Goal: Check status: Check status

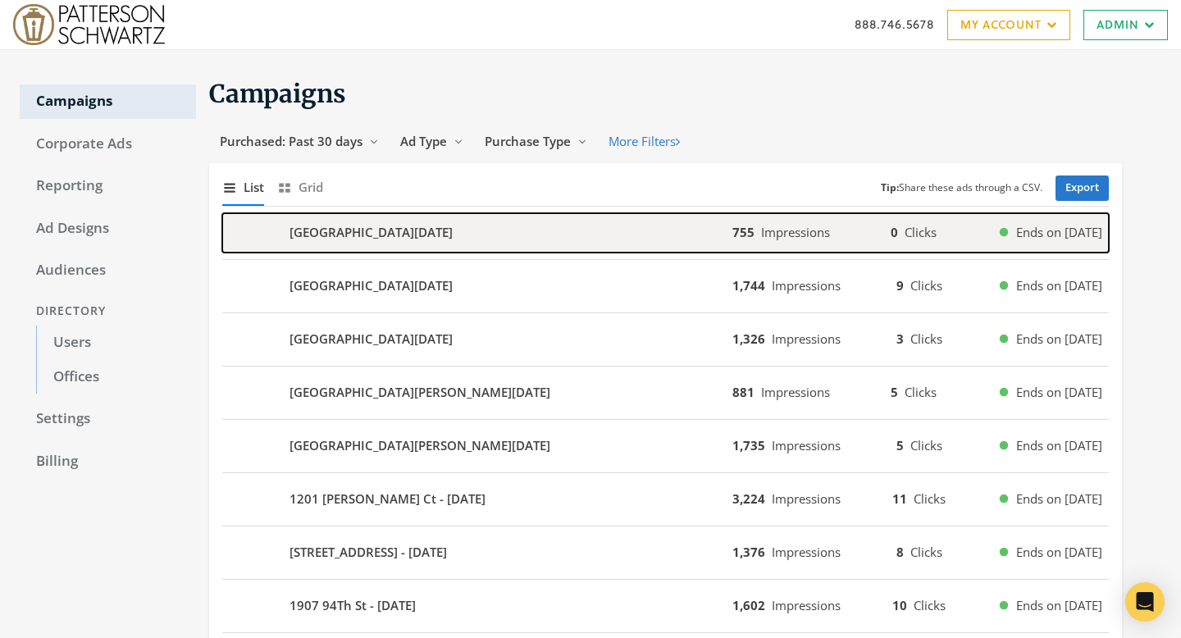
click at [498, 250] on div "483 Elk Forest Rd - 2025-08-10" at bounding box center [477, 232] width 510 height 39
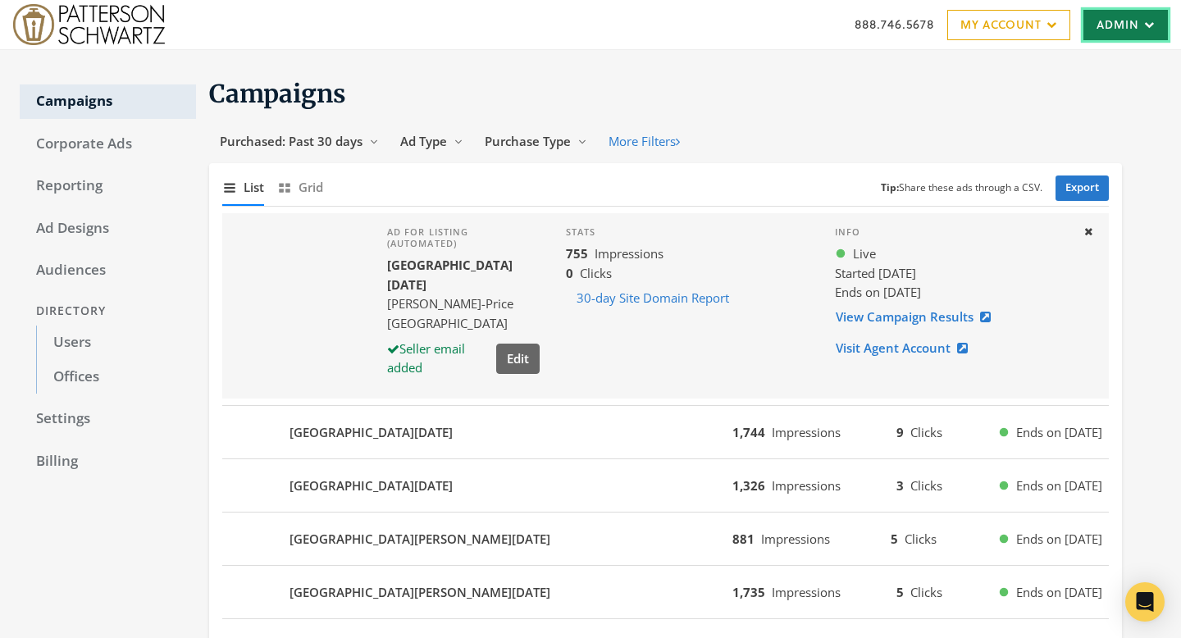
click at [1118, 35] on link "Admin" at bounding box center [1126, 25] width 84 height 30
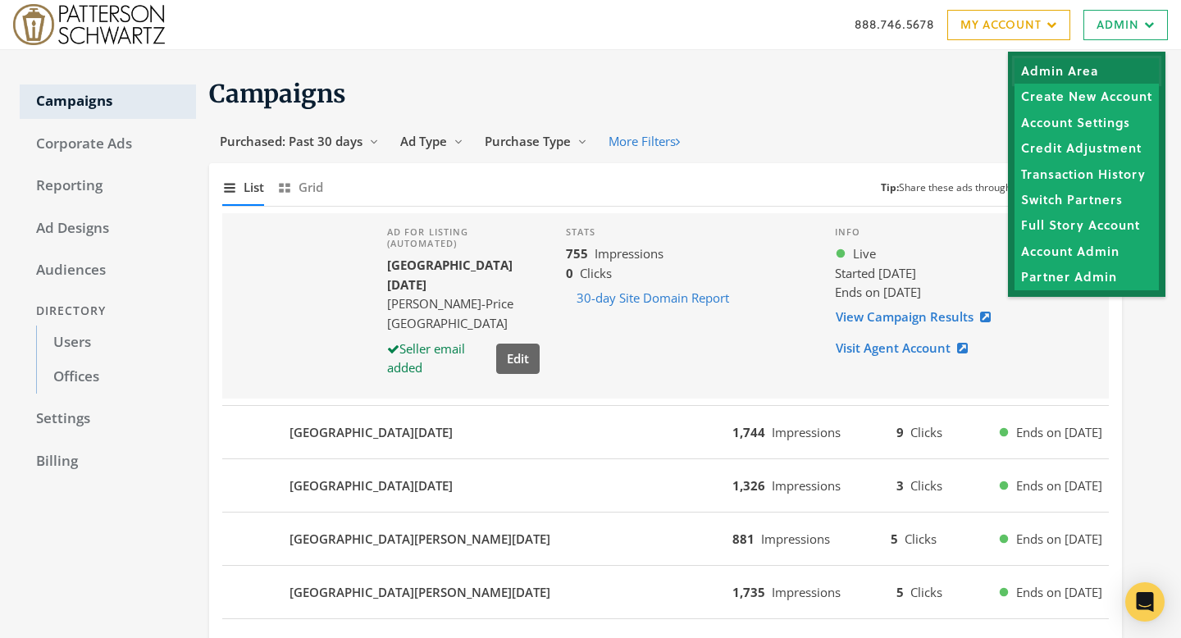
click at [1116, 66] on link "Admin Area" at bounding box center [1087, 70] width 144 height 25
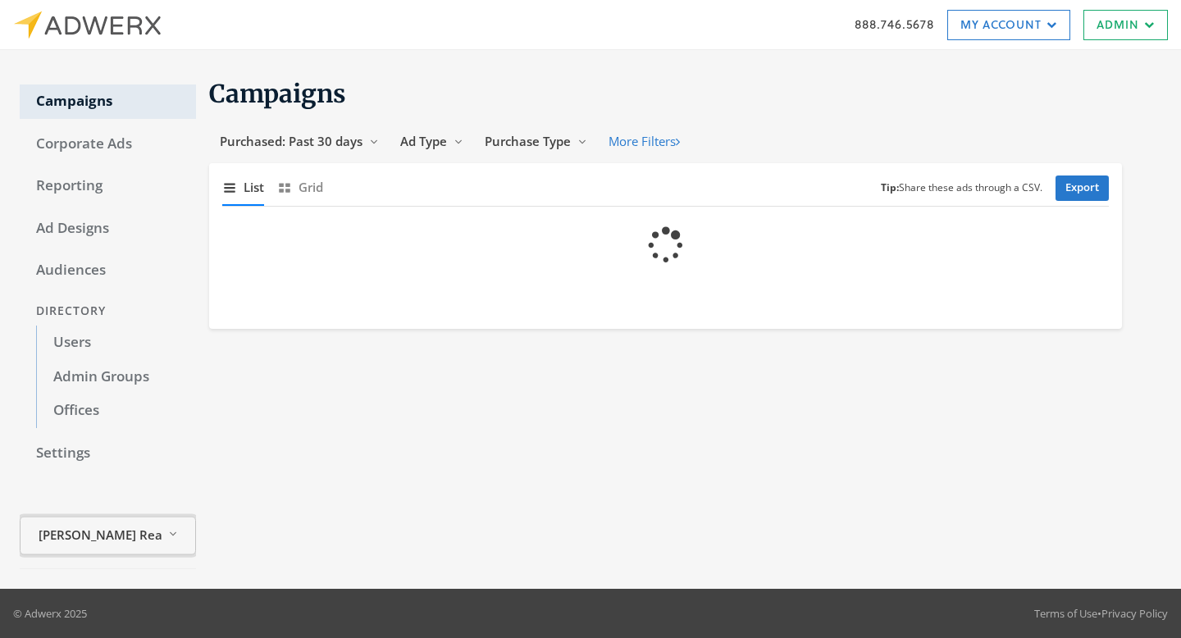
click at [171, 534] on button "[PERSON_NAME] Realty Reveal list of [PERSON_NAME] Realty" at bounding box center [108, 536] width 176 height 39
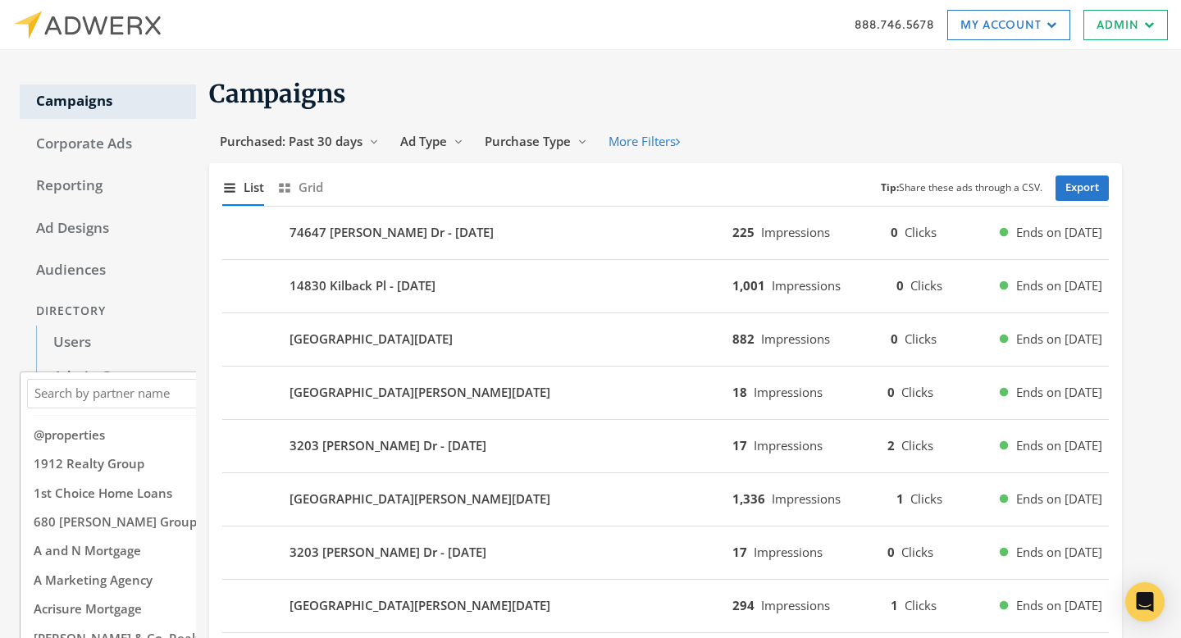
click at [130, 394] on input "Search Magnifying Glass" at bounding box center [145, 393] width 229 height 21
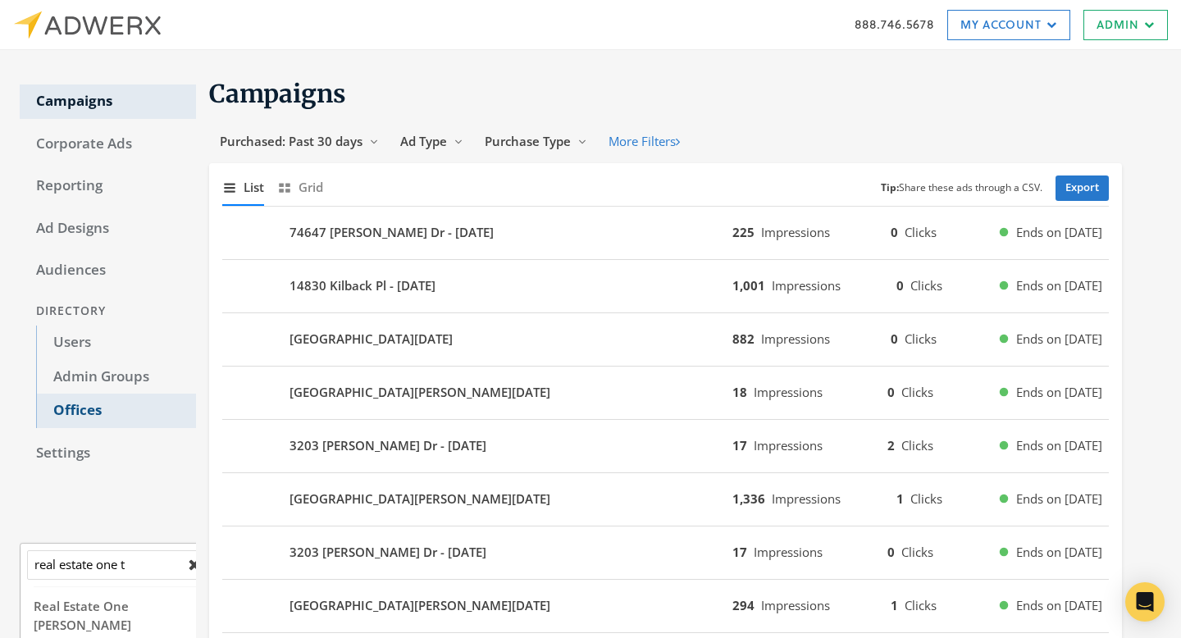
scroll to position [88, 0]
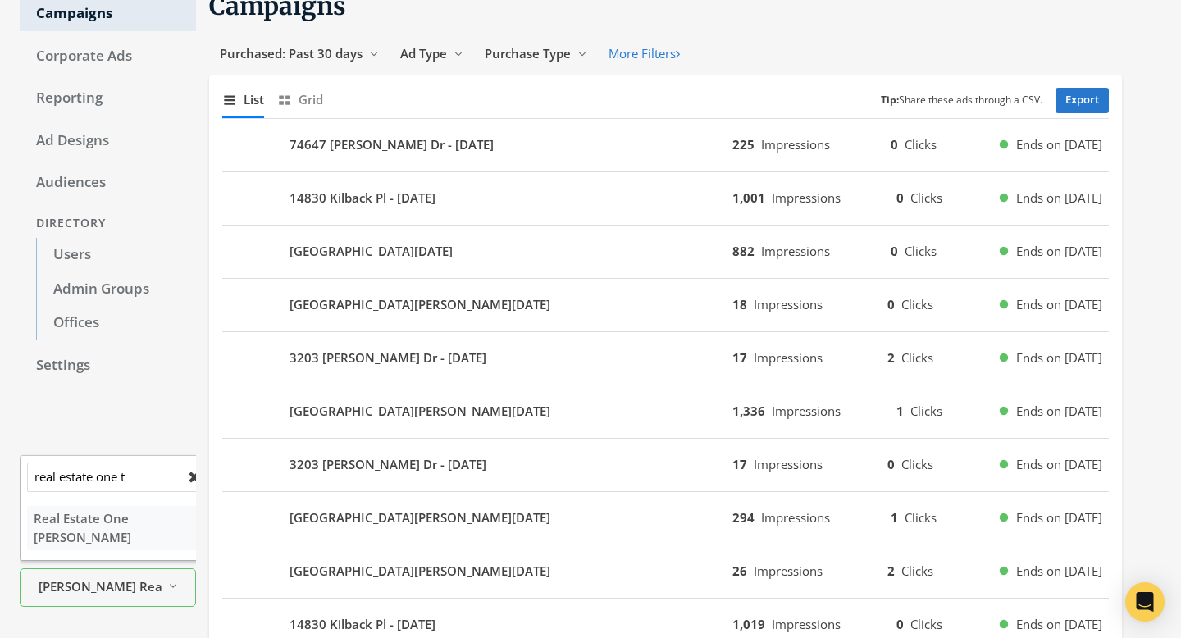
type input "real estate one t"
click at [89, 533] on span "Real Estate One [PERSON_NAME]" at bounding box center [83, 526] width 98 height 35
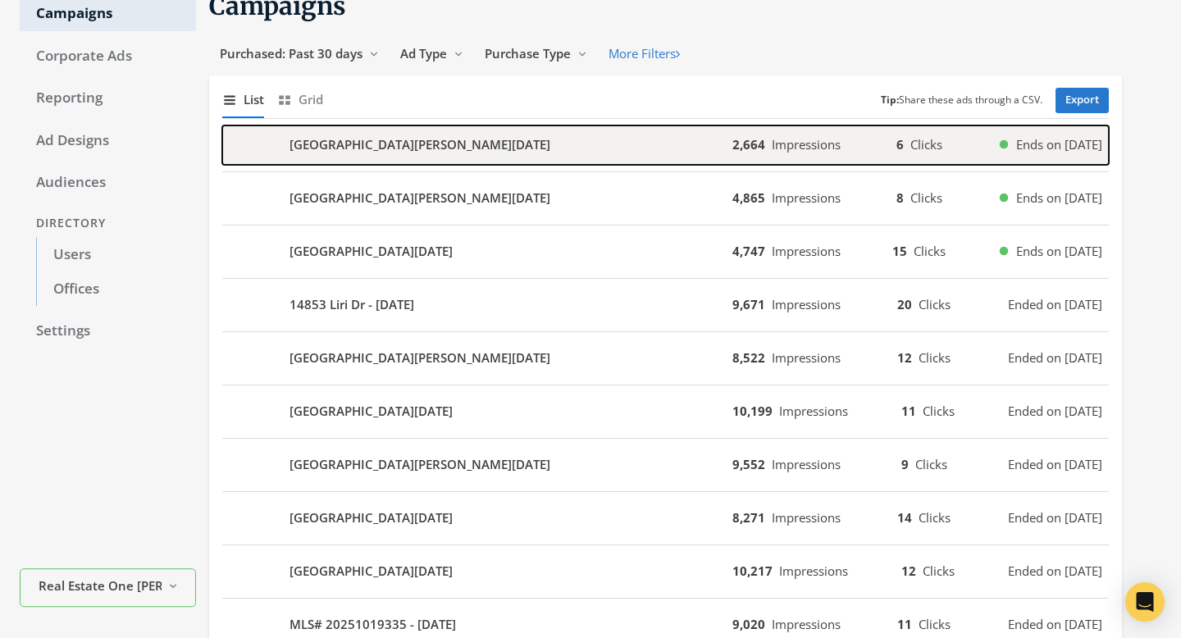
click at [632, 153] on div "[GEOGRAPHIC_DATA][PERSON_NAME][DATE]" at bounding box center [477, 144] width 510 height 39
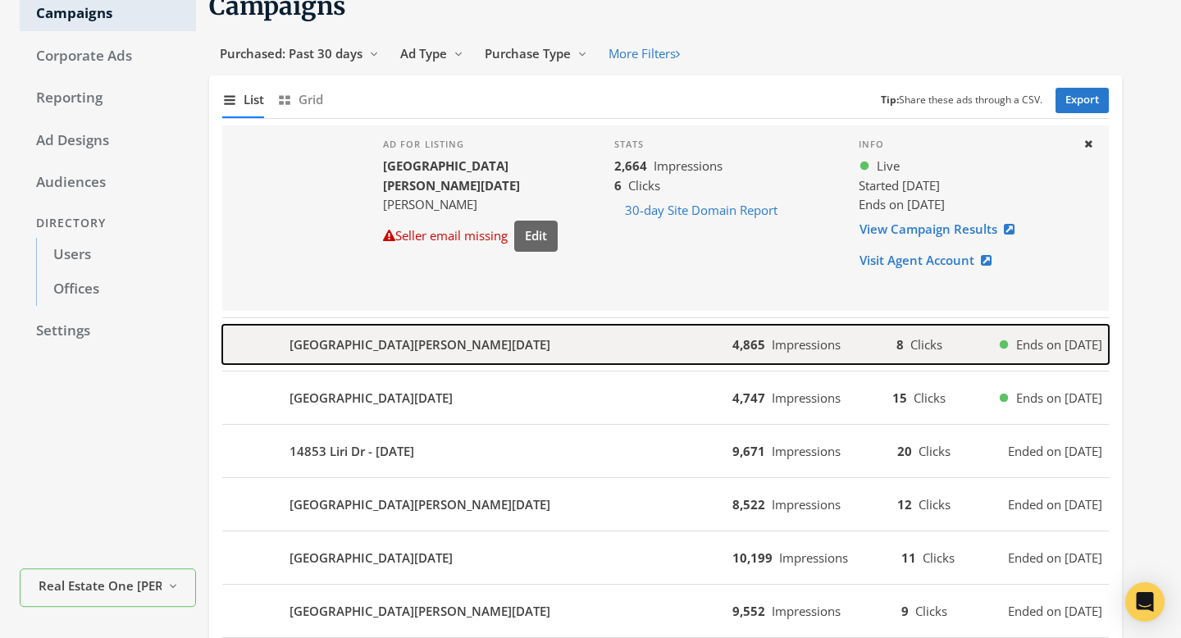
click at [620, 327] on div "[GEOGRAPHIC_DATA][PERSON_NAME][DATE]" at bounding box center [477, 344] width 510 height 39
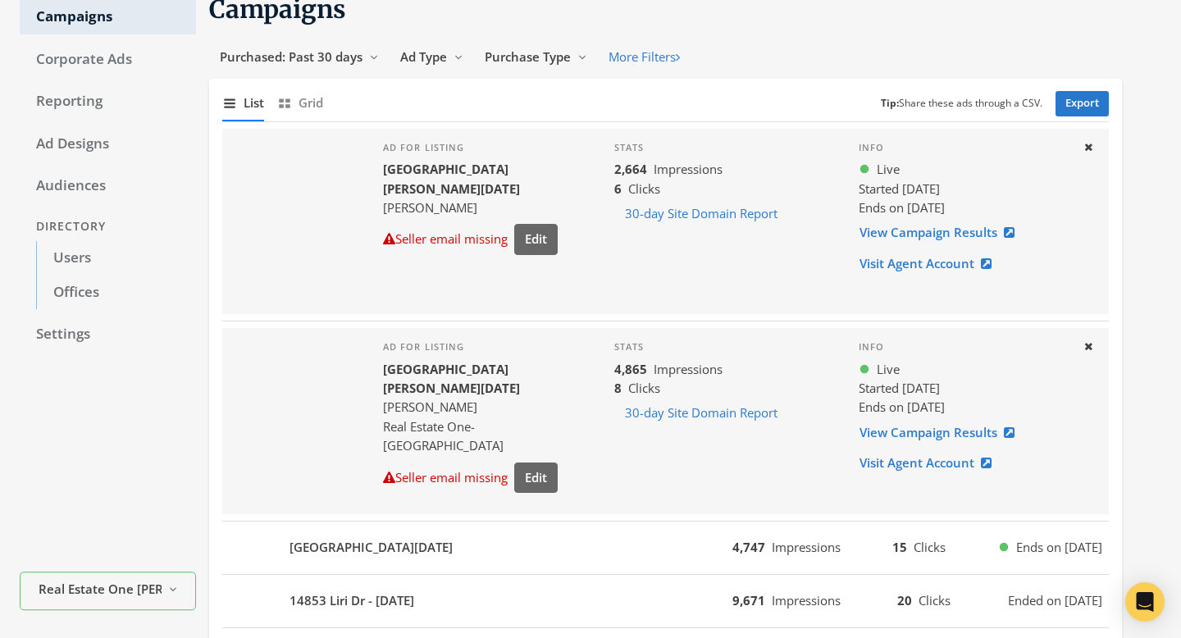
scroll to position [93, 0]
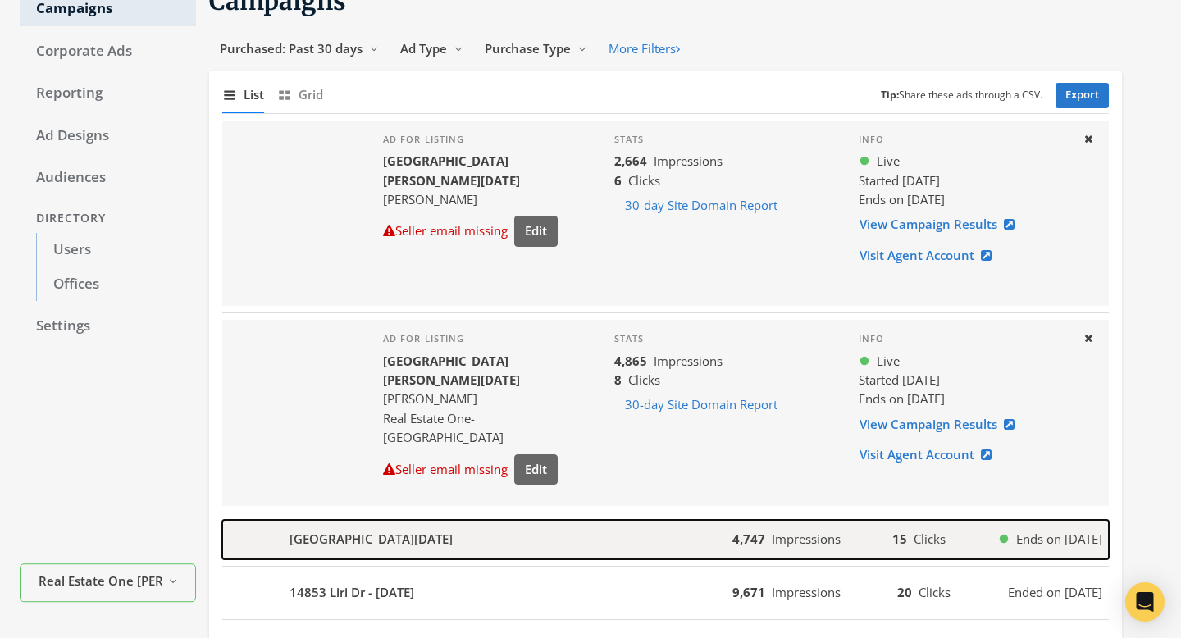
click at [634, 530] on div "[GEOGRAPHIC_DATA][DATE]" at bounding box center [477, 539] width 510 height 39
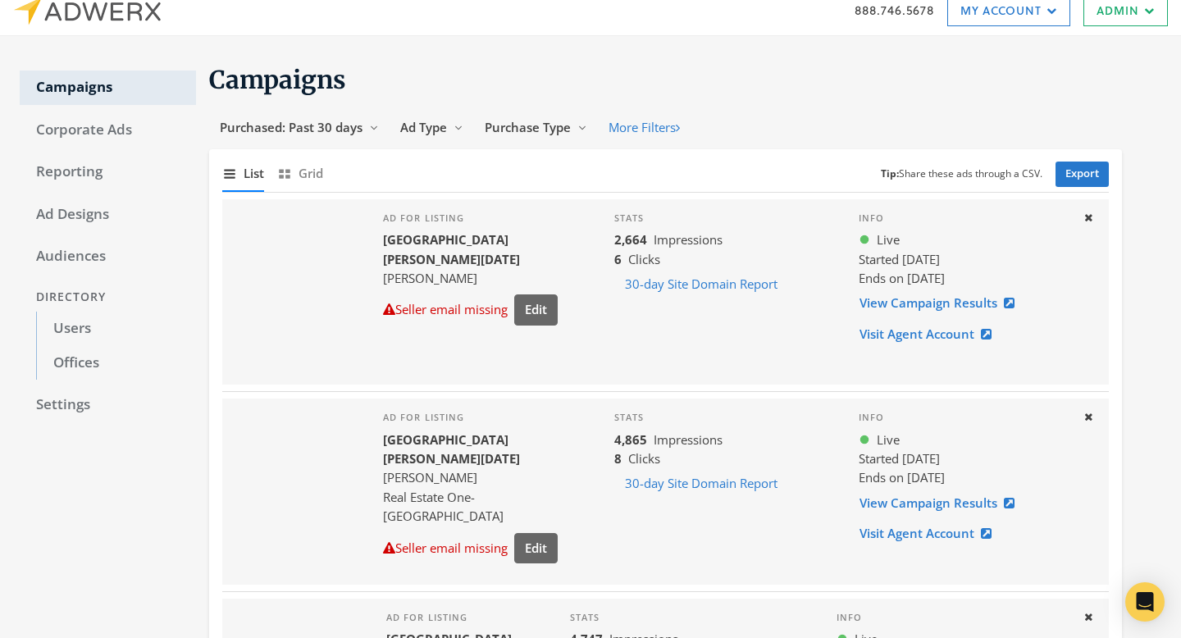
scroll to position [0, 0]
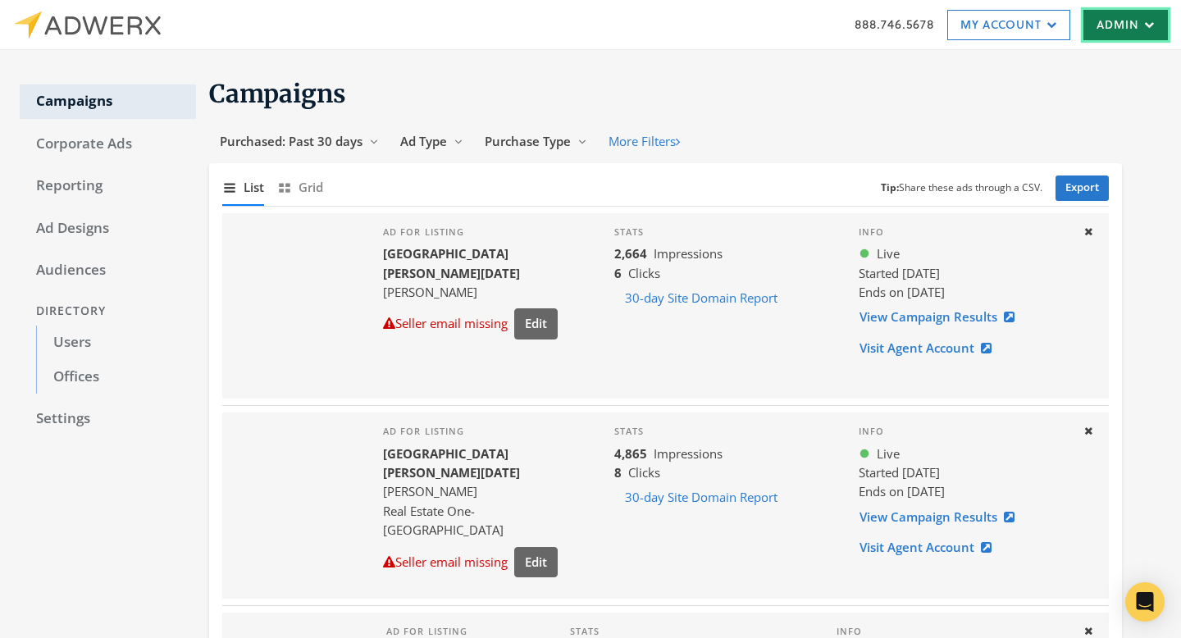
click at [1102, 31] on link "Admin" at bounding box center [1126, 25] width 84 height 30
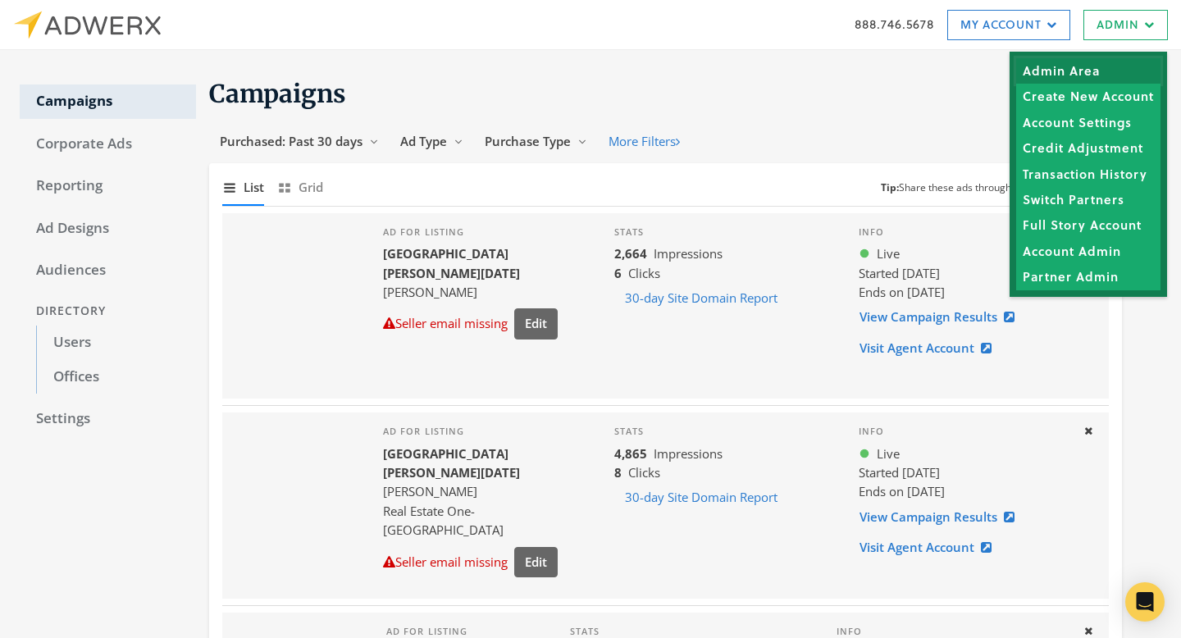
click at [1102, 62] on link "Admin Area" at bounding box center [1088, 70] width 144 height 25
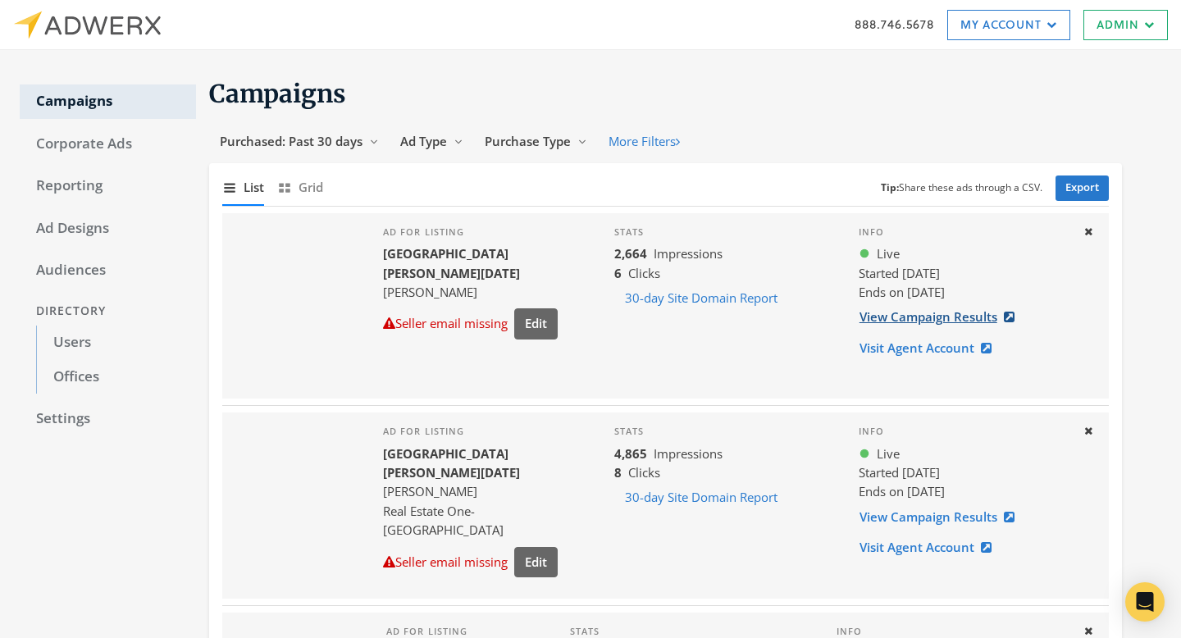
click at [866, 313] on link "View Campaign Results" at bounding box center [942, 317] width 167 height 30
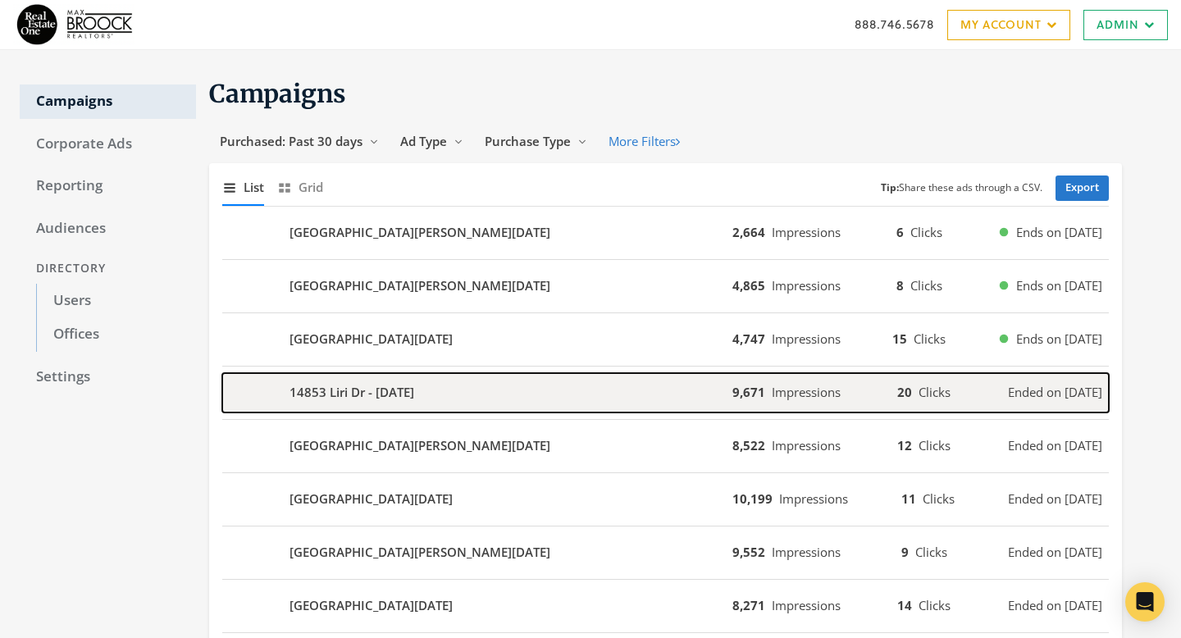
click at [509, 381] on div "14853 Liri Dr - [DATE]" at bounding box center [477, 392] width 510 height 39
